Goal: Check status: Check status

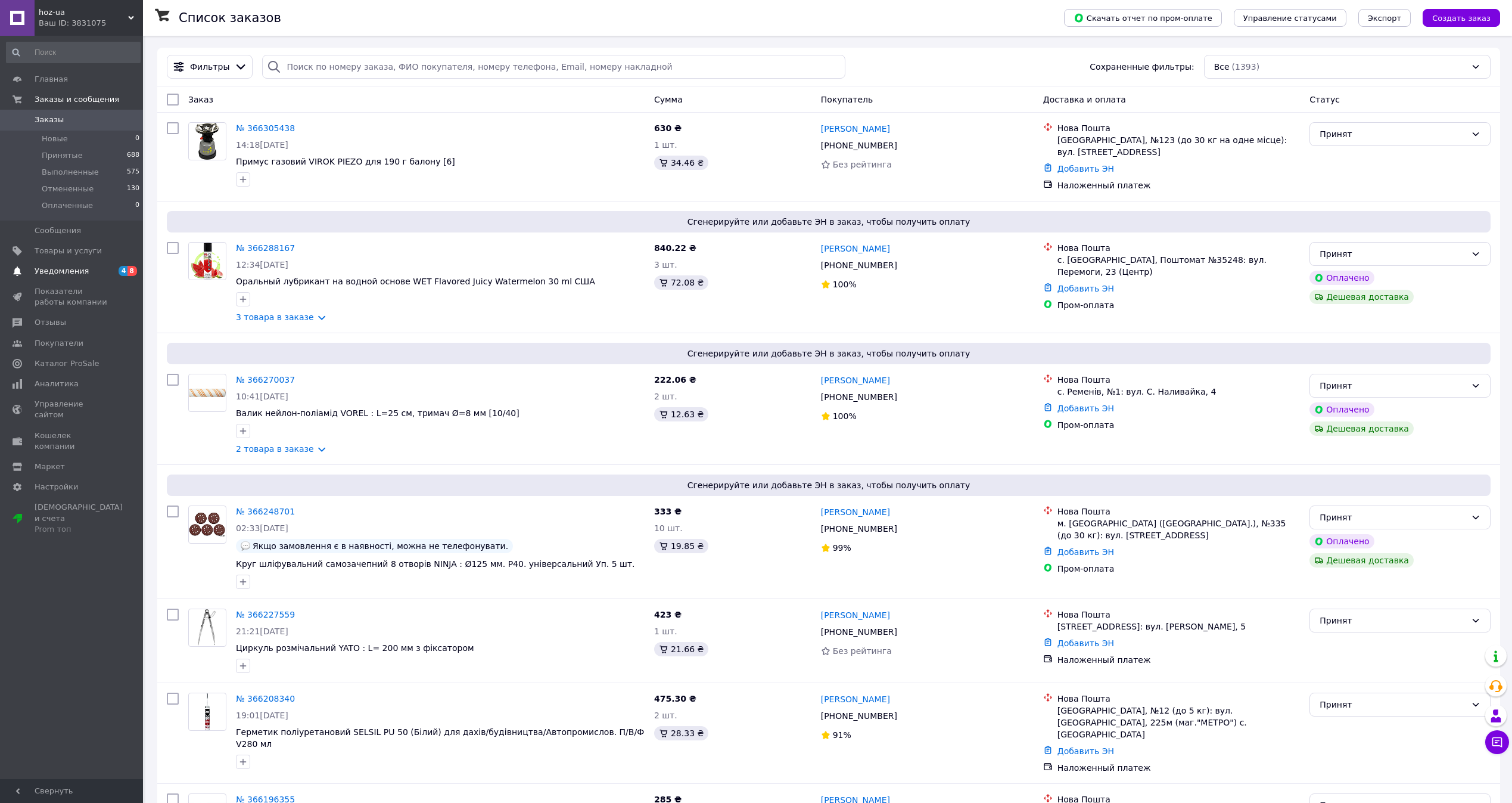
click at [111, 269] on span "4 8" at bounding box center [126, 270] width 32 height 10
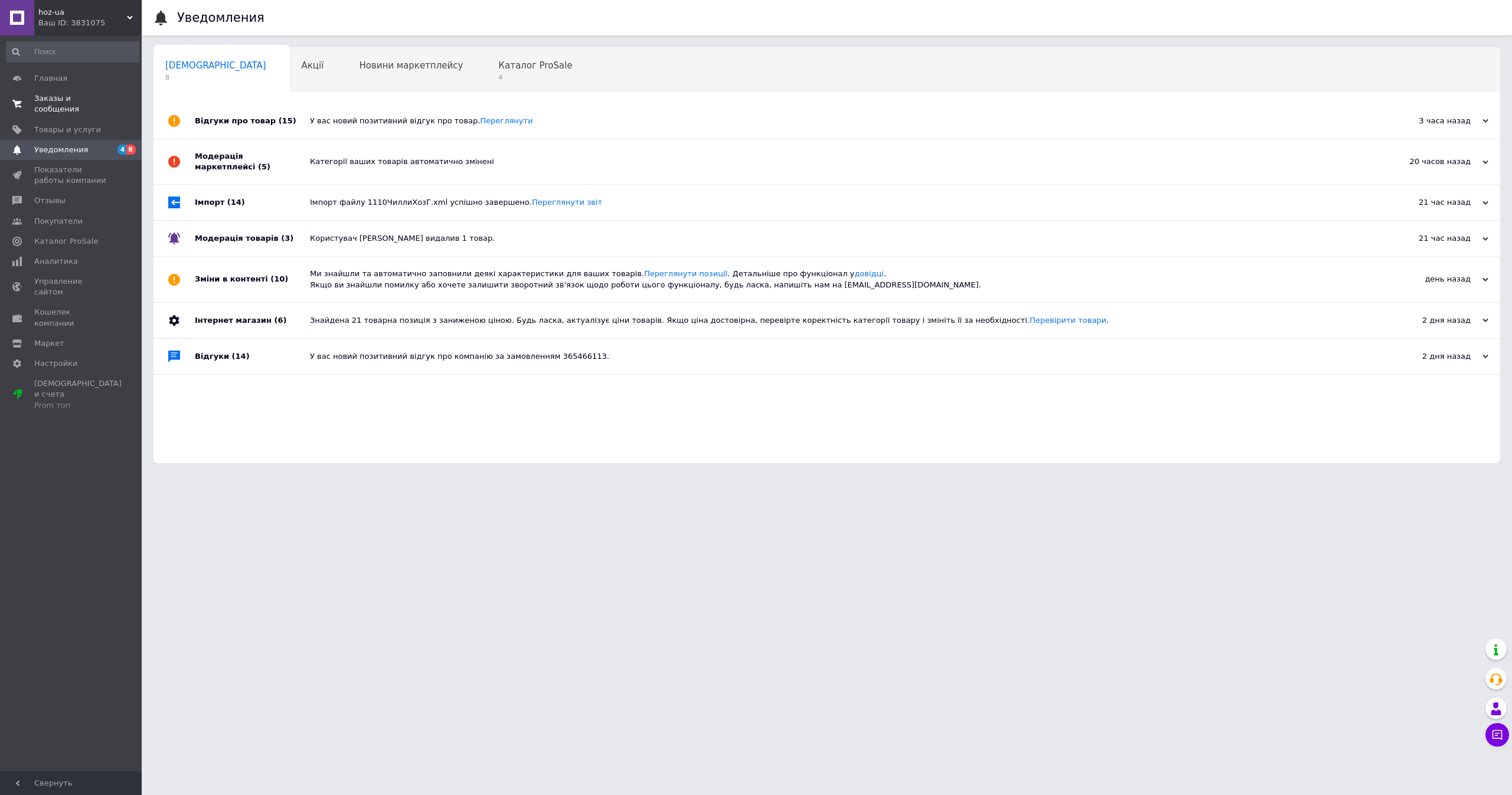
click at [92, 99] on span "Заказы и сообщения" at bounding box center [72, 104] width 75 height 22
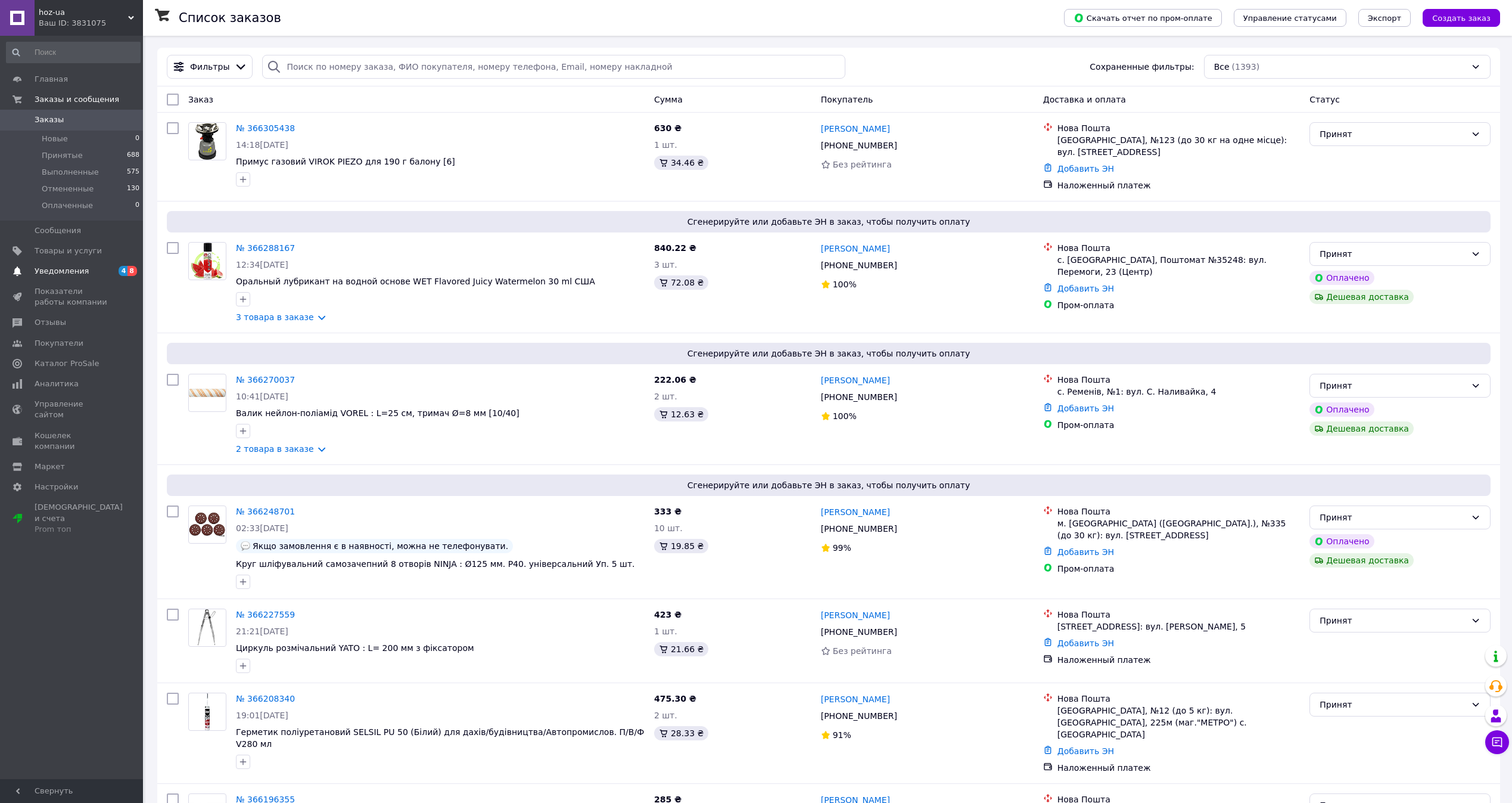
click at [100, 264] on link "Уведомления 4 8" at bounding box center [73, 270] width 146 height 20
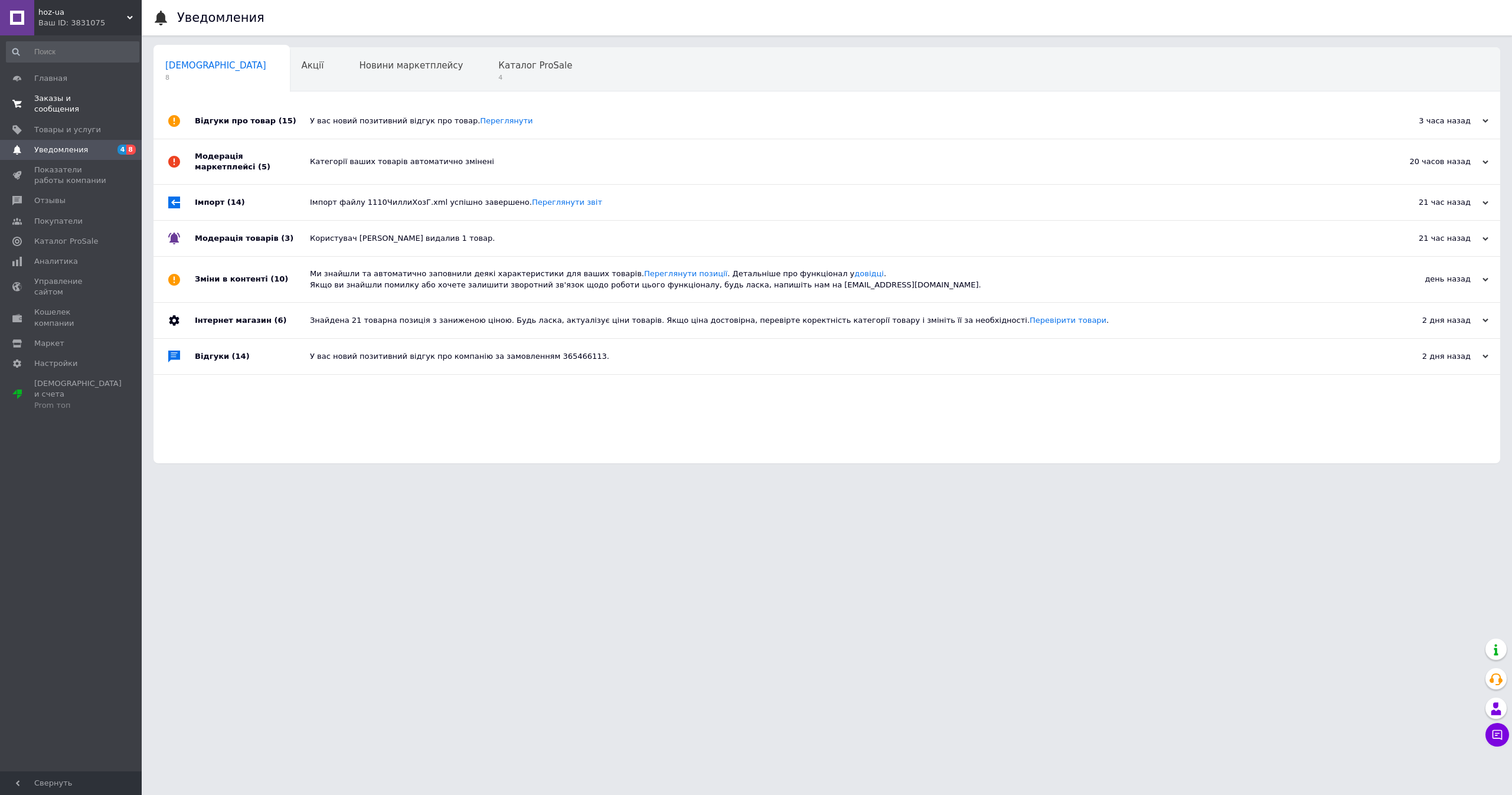
click at [88, 96] on span "Заказы и сообщения" at bounding box center [72, 104] width 75 height 22
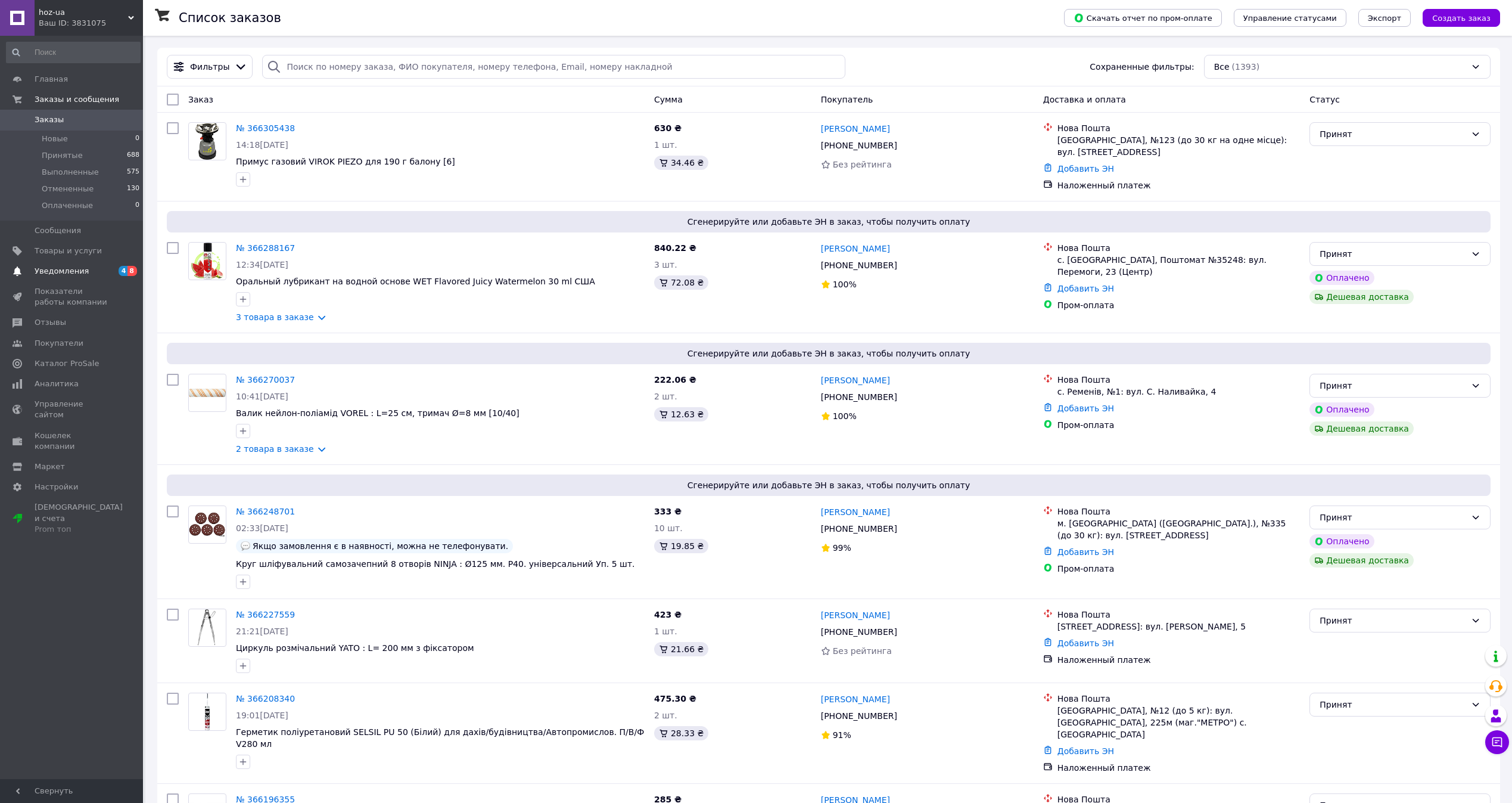
click at [42, 270] on span "Уведомления" at bounding box center [61, 270] width 54 height 10
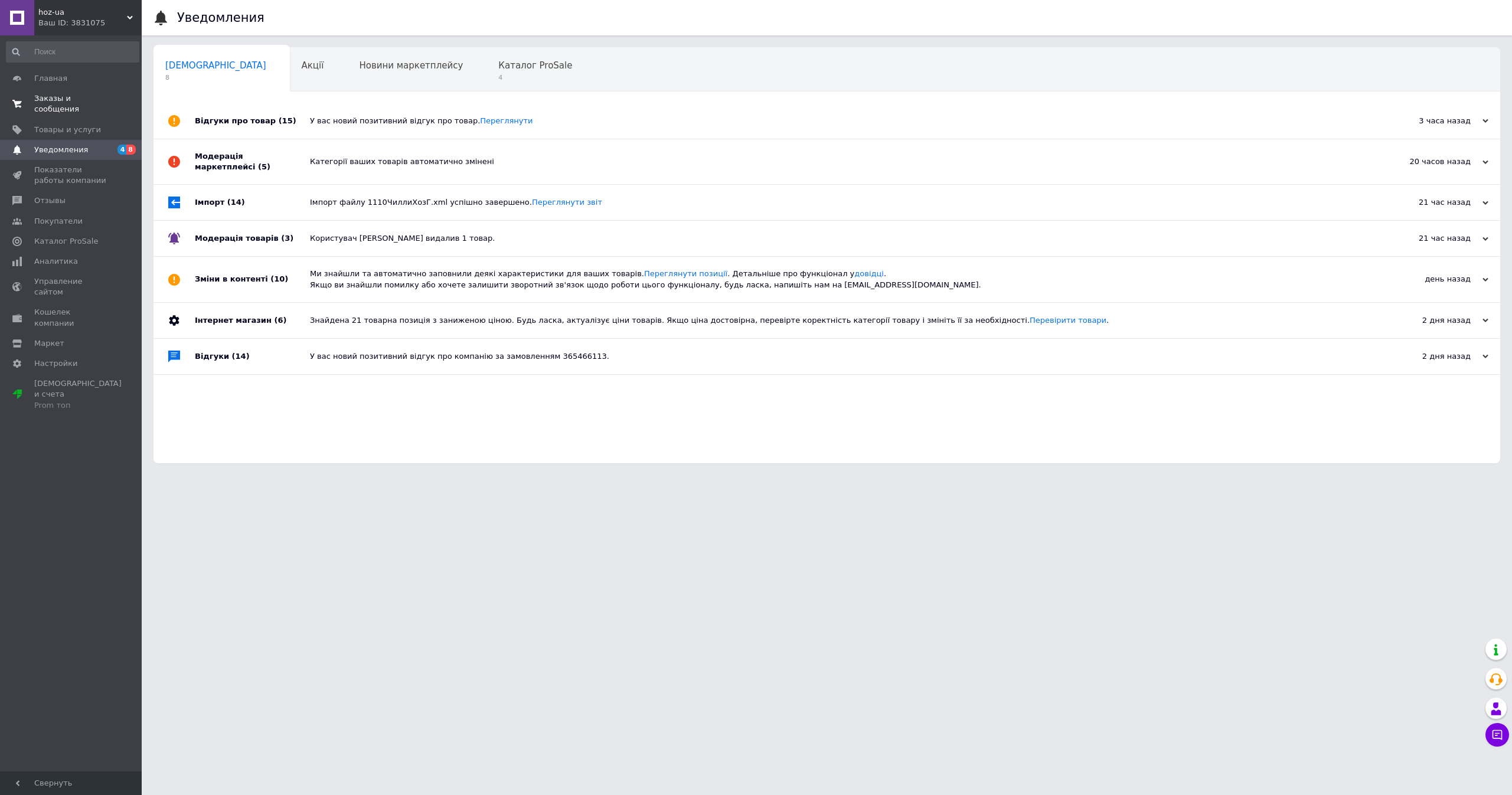
click at [98, 100] on span "Заказы и сообщения" at bounding box center [72, 104] width 75 height 22
